Goal: Information Seeking & Learning: Learn about a topic

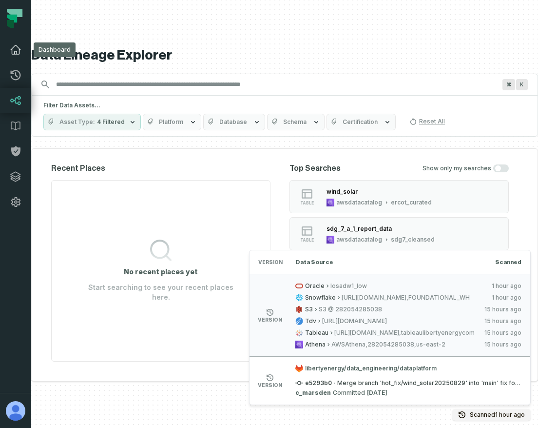
click at [15, 44] on icon at bounding box center [16, 50] width 12 height 12
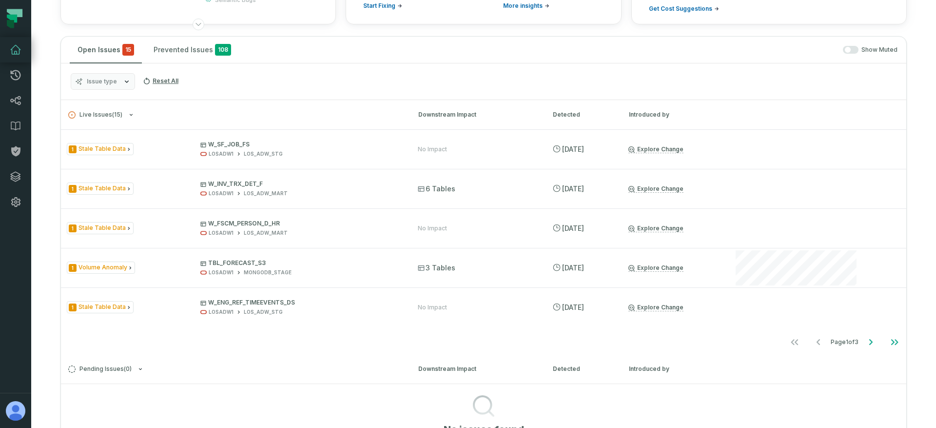
scroll to position [106, 0]
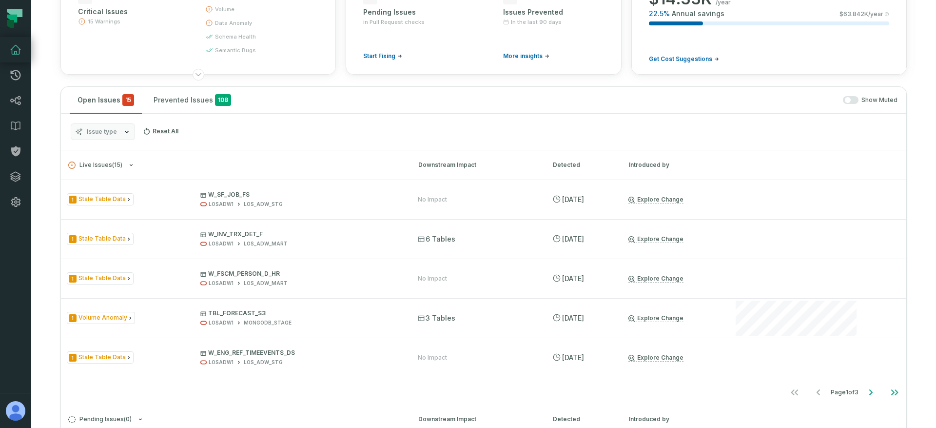
click at [100, 130] on span "Issue type" at bounding box center [102, 132] width 30 height 8
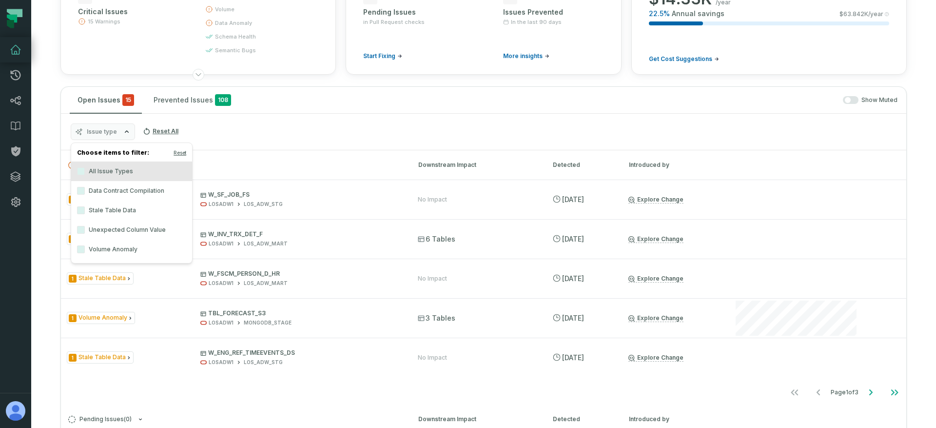
click at [108, 188] on label "Data Contract Compilation" at bounding box center [131, 191] width 121 height 20
click at [85, 188] on button "Data Contract Compilation" at bounding box center [81, 191] width 8 height 8
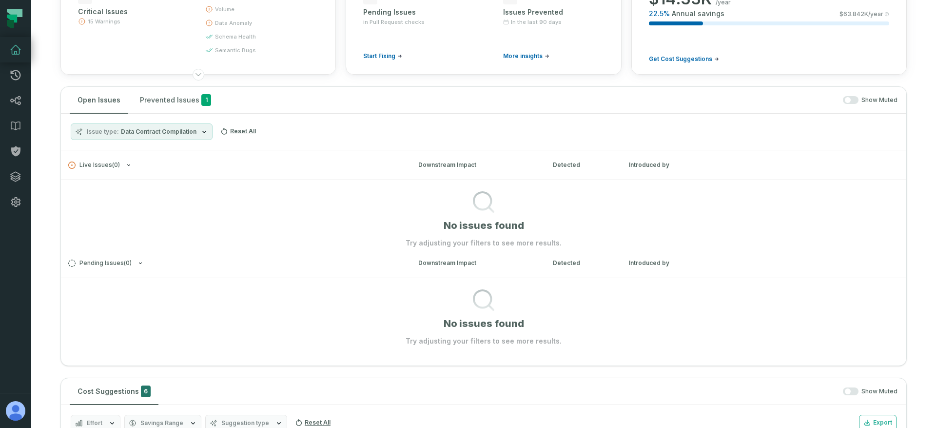
click at [314, 130] on div "Issue type Data Contract Compilation Reset All" at bounding box center [484, 132] width 846 height 37
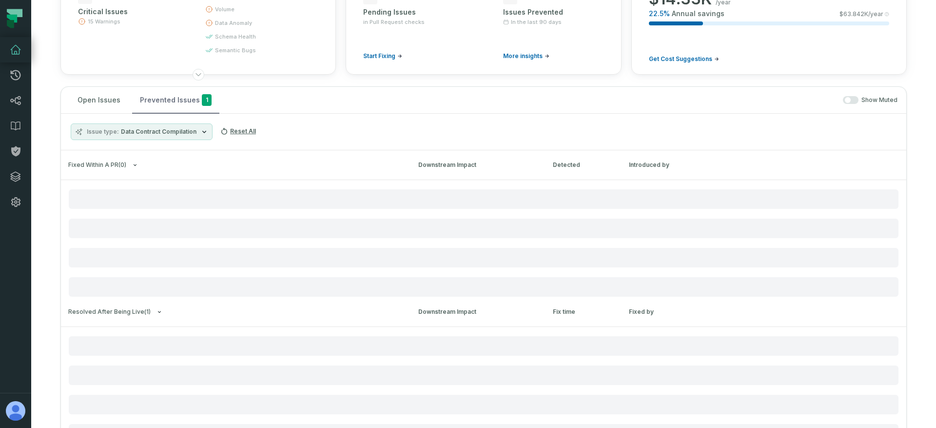
click at [164, 109] on button "Prevented Issues 1" at bounding box center [175, 100] width 87 height 26
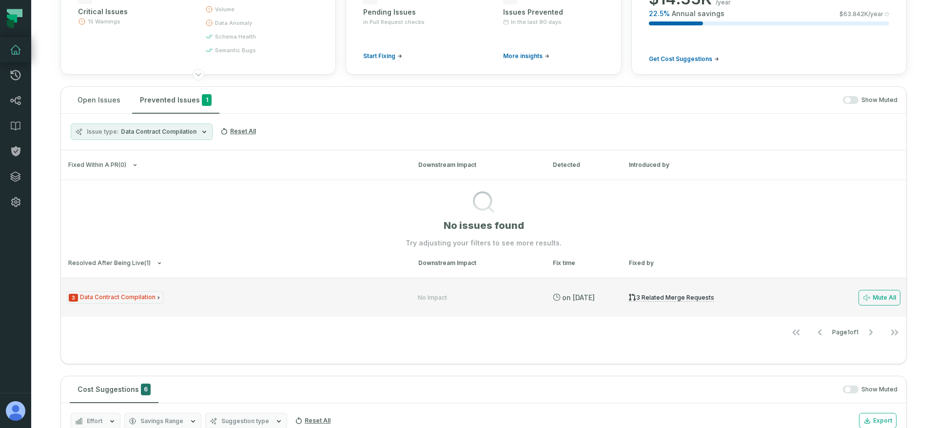
click at [232, 299] on div "3 Data Contract Compilation" at bounding box center [234, 297] width 334 height 12
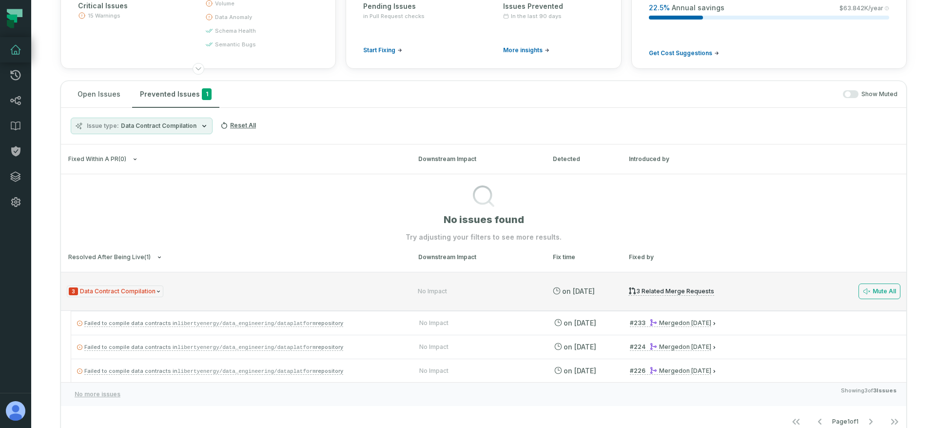
scroll to position [124, 0]
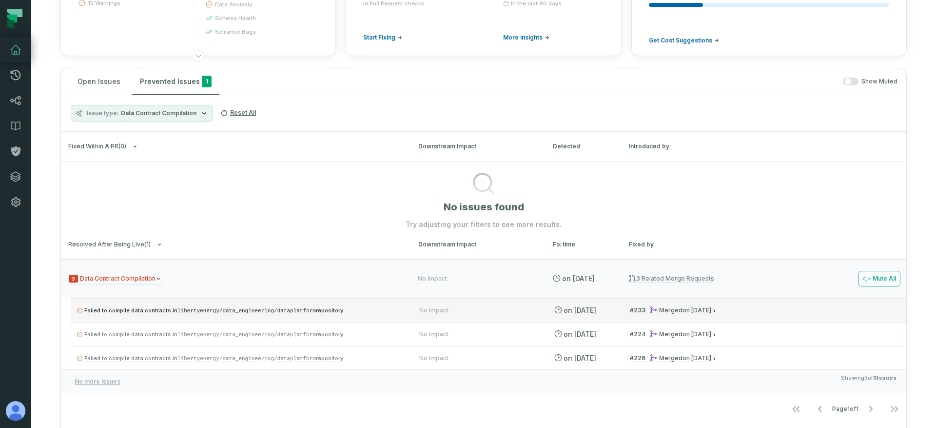
click at [208, 308] on code "libertyenergy/data_engineering/dataplatform" at bounding box center [247, 311] width 138 height 6
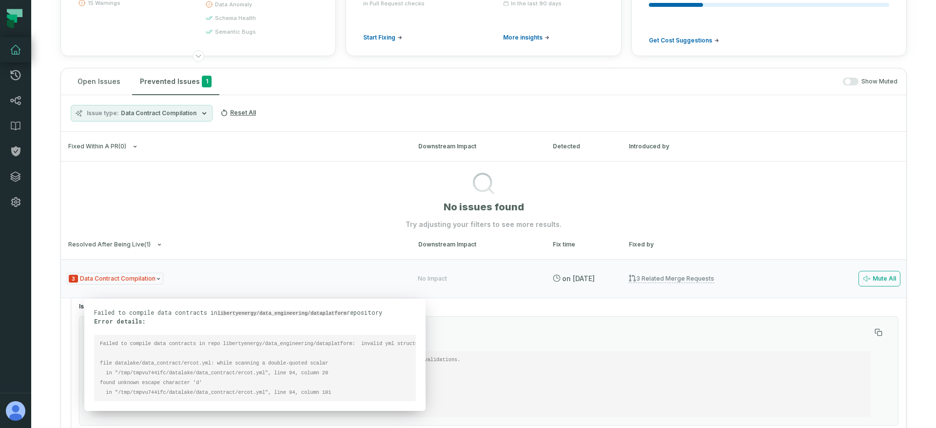
scroll to position [0, 0]
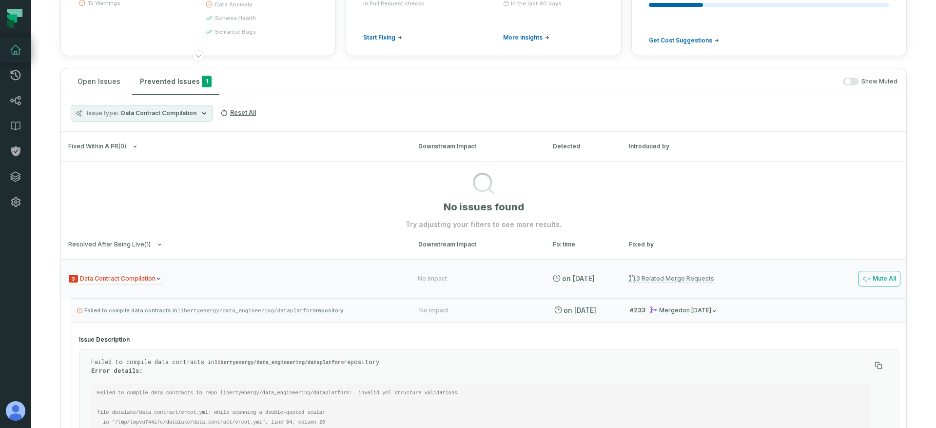
click at [188, 277] on div "3 Data Contract Compilation" at bounding box center [234, 279] width 334 height 12
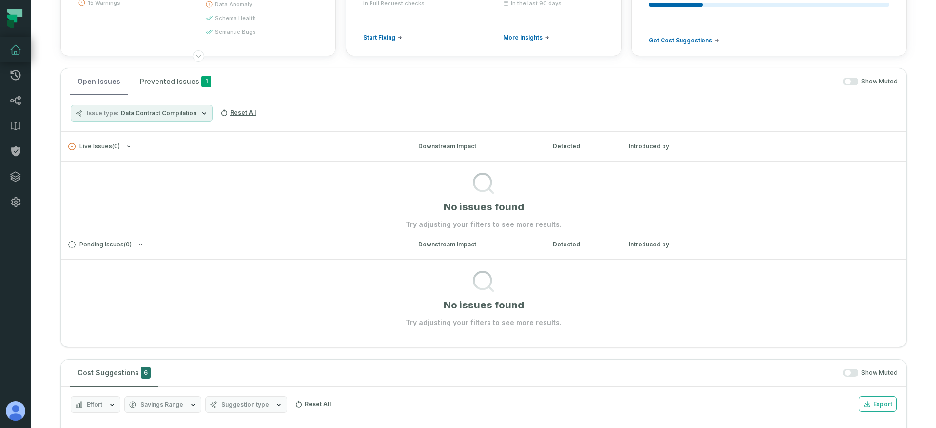
click at [106, 79] on button "Open Issues" at bounding box center [99, 81] width 59 height 26
click at [12, 98] on icon at bounding box center [16, 101] width 12 height 12
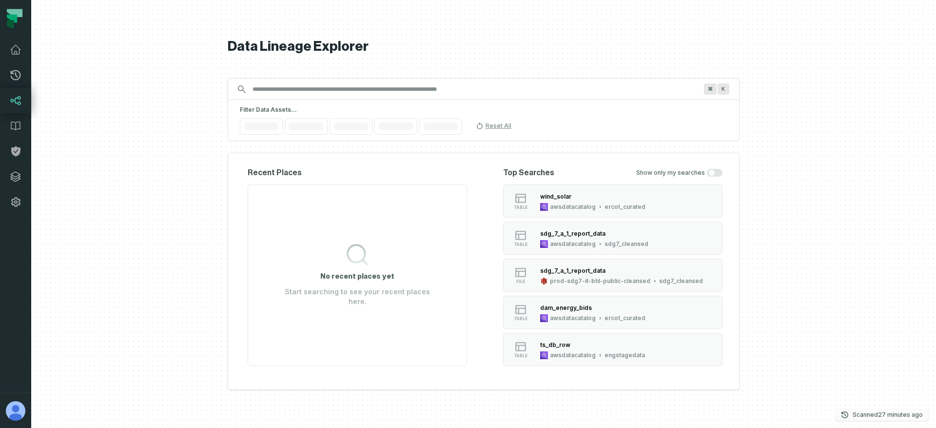
click at [538, 414] on relative-time "[DATE] 8:01:52 PM" at bounding box center [900, 414] width 45 height 7
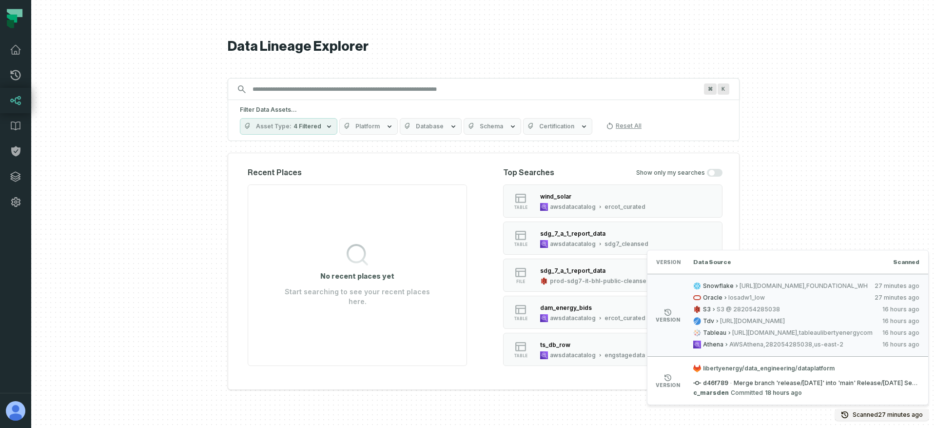
click at [538, 383] on span "d46f789" at bounding box center [710, 383] width 35 height 8
click at [538, 382] on span "d46f789" at bounding box center [710, 383] width 35 height 8
